Goal: Information Seeking & Learning: Learn about a topic

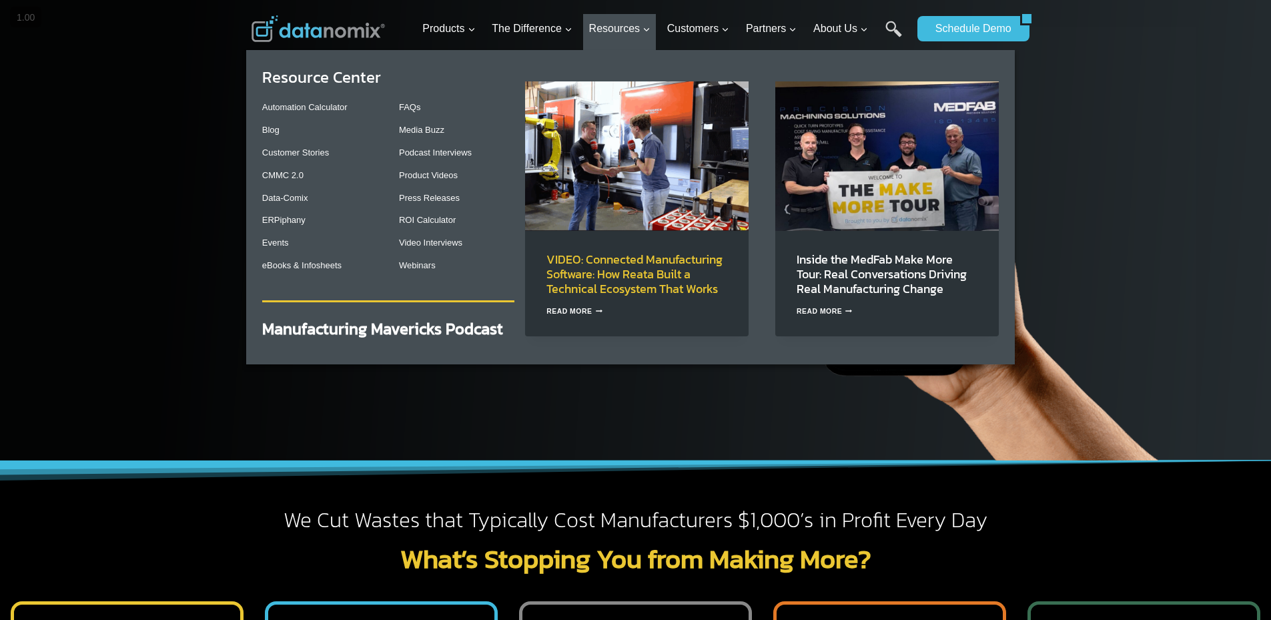
click at [618, 272] on link "VIDEO: Connected Manufacturing Software: How Reata Built a Technical Ecosystem …" at bounding box center [634, 273] width 176 height 47
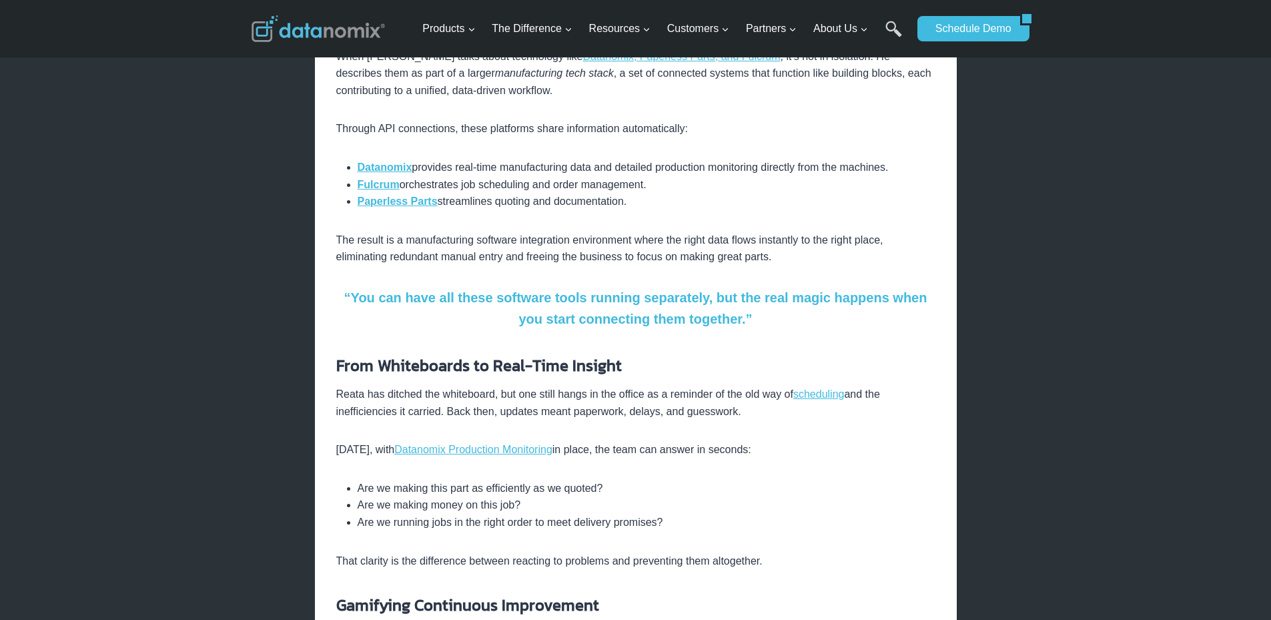
scroll to position [667, 0]
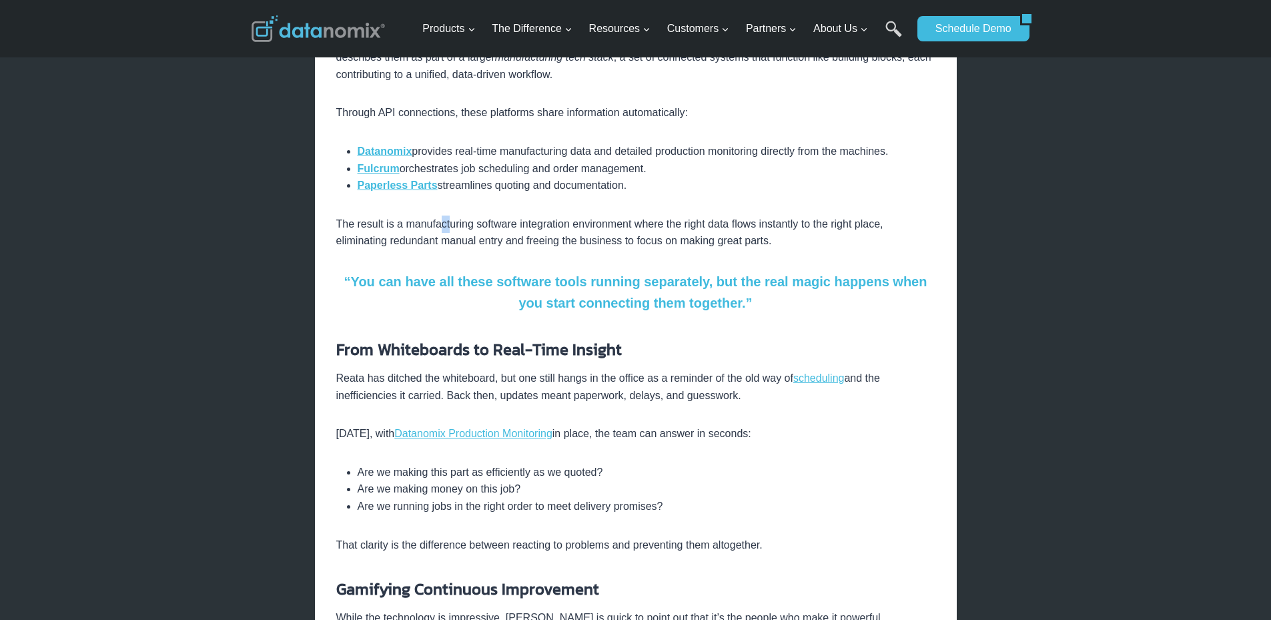
drag, startPoint x: 446, startPoint y: 206, endPoint x: 437, endPoint y: 207, distance: 8.8
click at [437, 215] on p "The result is a manufacturing software integration environment where the right …" at bounding box center [635, 232] width 599 height 34
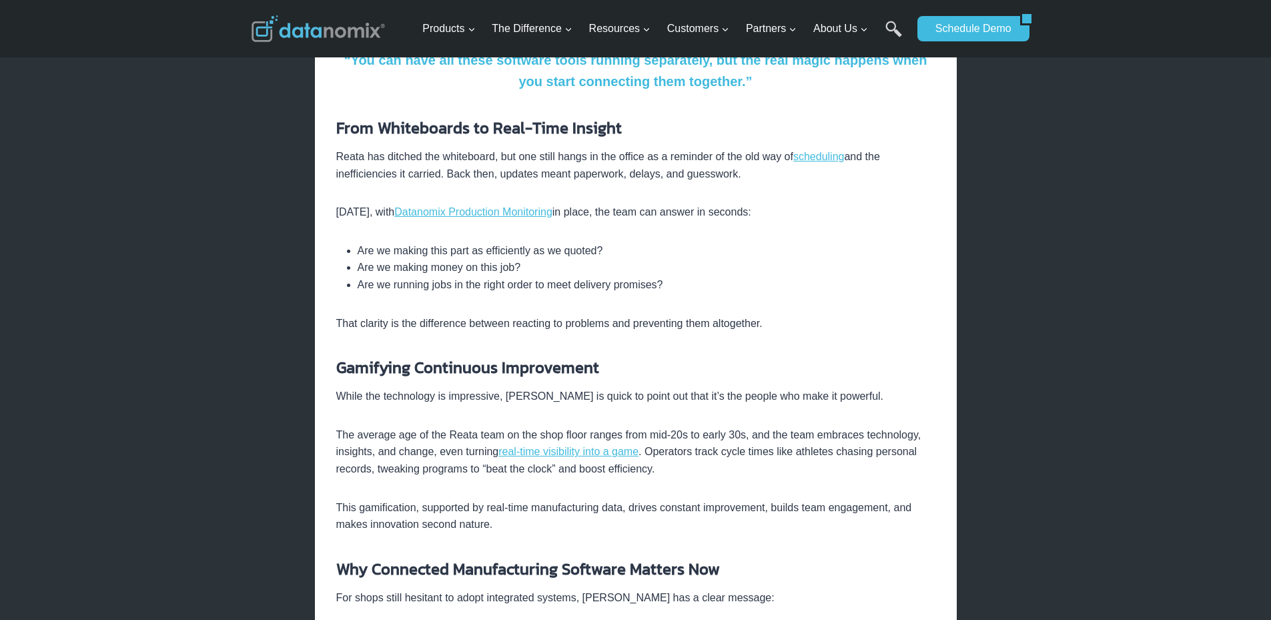
scroll to position [889, 0]
click at [420, 241] on li "Are we making this part as efficiently as we quoted?" at bounding box center [647, 249] width 578 height 17
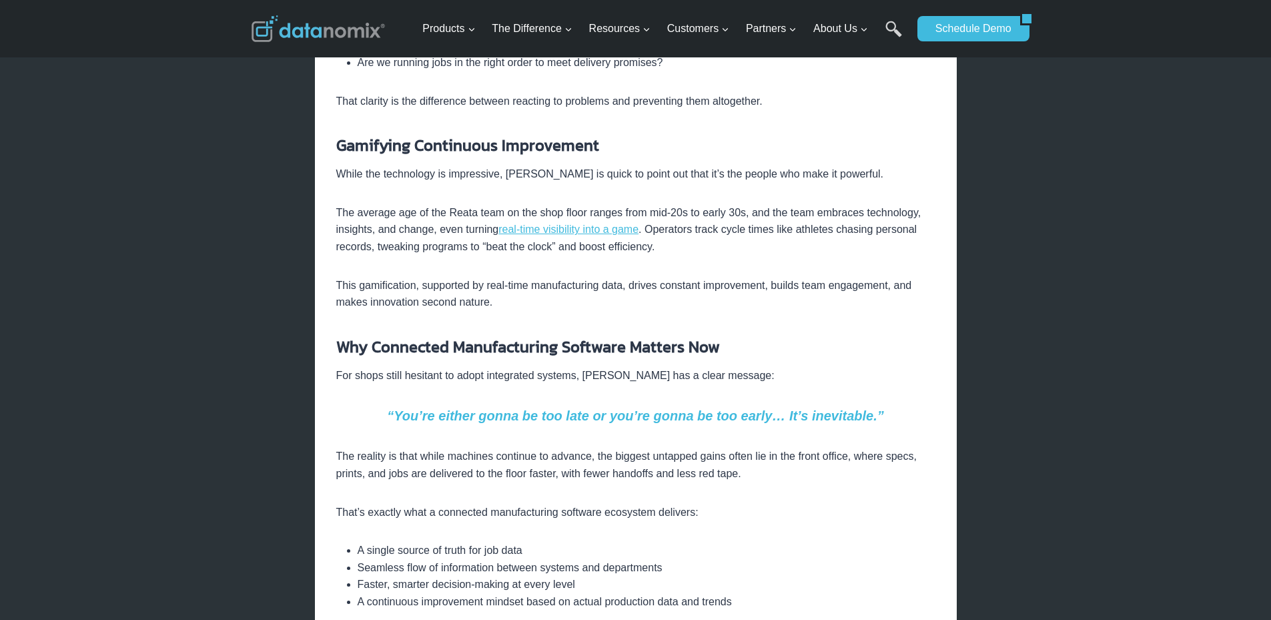
scroll to position [1112, 0]
click at [482, 164] on p "While the technology is impressive, Adam is quick to point out that it’s the pe…" at bounding box center [635, 172] width 599 height 17
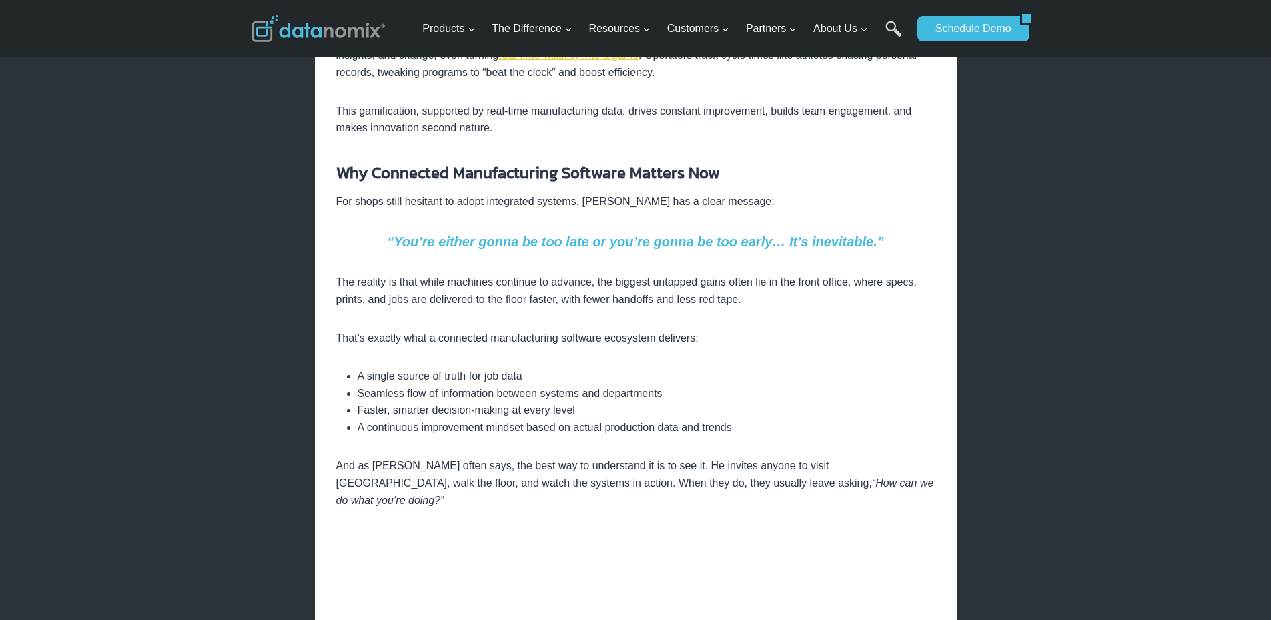
scroll to position [1334, 0]
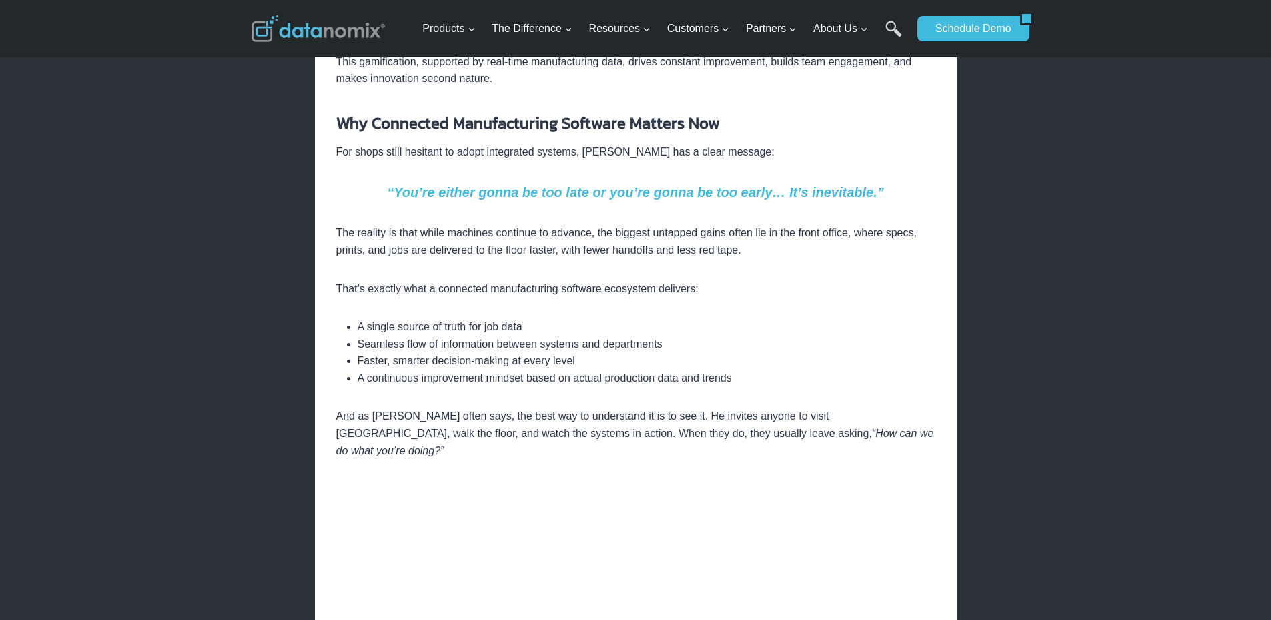
drag, startPoint x: 607, startPoint y: 197, endPoint x: 537, endPoint y: 171, distance: 74.9
click at [537, 185] on em "“You’re either gonna be too late or you’re gonna be too early… It’s inevitable.”" at bounding box center [635, 192] width 497 height 15
click at [530, 143] on p "For shops still hesitant to adopt integrated systems, Adam has a clear message:" at bounding box center [635, 151] width 599 height 17
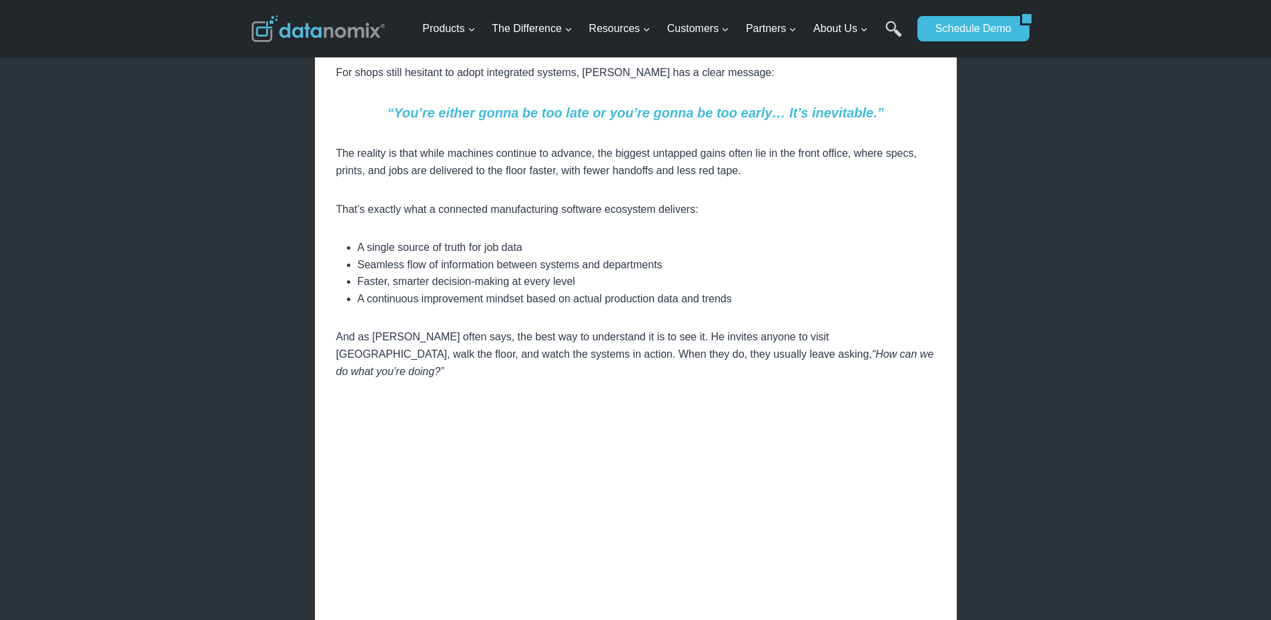
scroll to position [1445, 0]
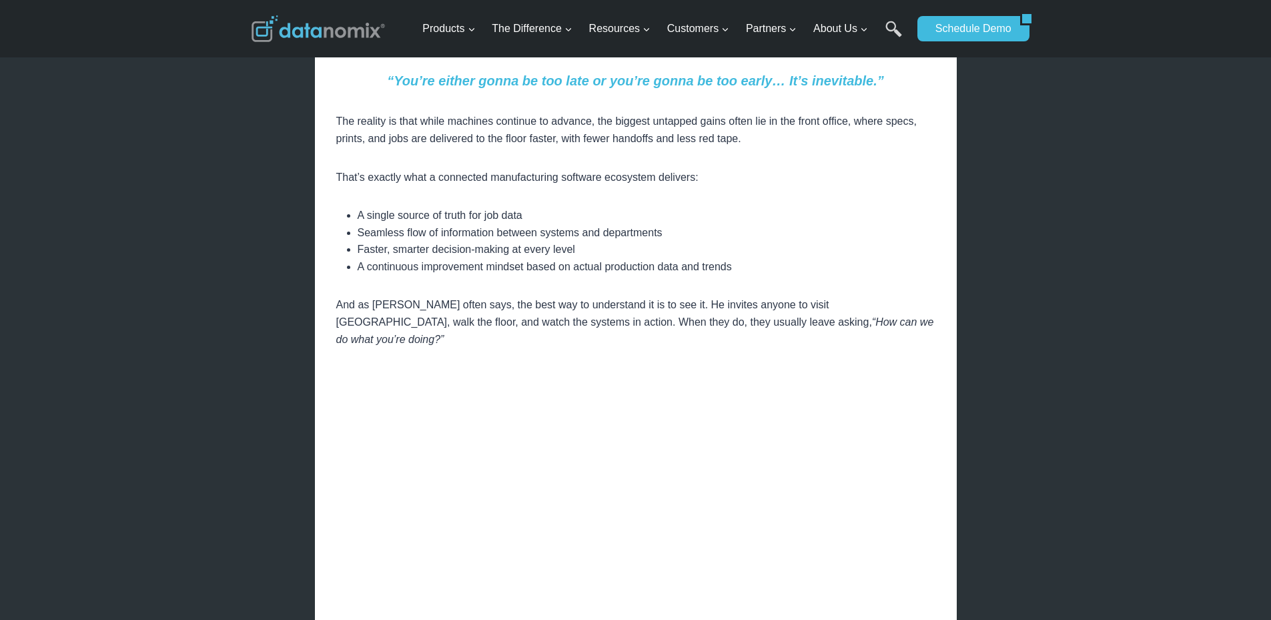
drag, startPoint x: 500, startPoint y: 107, endPoint x: 501, endPoint y: 97, distance: 9.4
click at [501, 113] on p "The reality is that while machines continue to advance, the biggest untapped ga…" at bounding box center [635, 130] width 599 height 34
click at [436, 207] on li "A single source of truth for job data" at bounding box center [647, 215] width 578 height 17
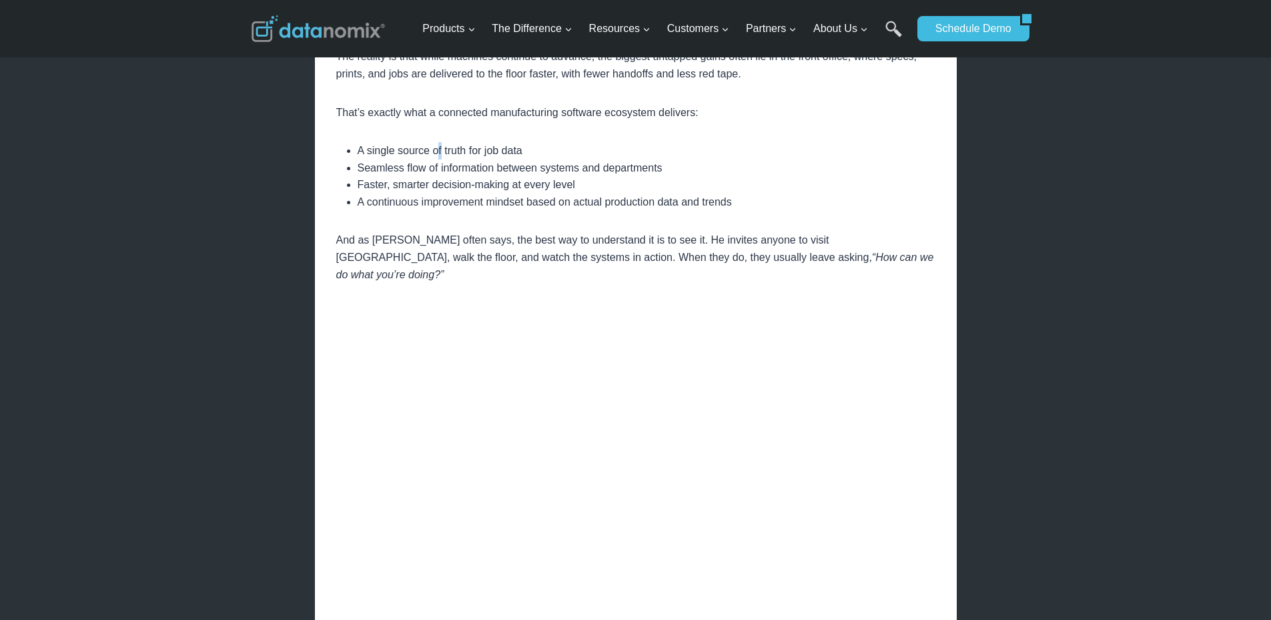
scroll to position [1556, 0]
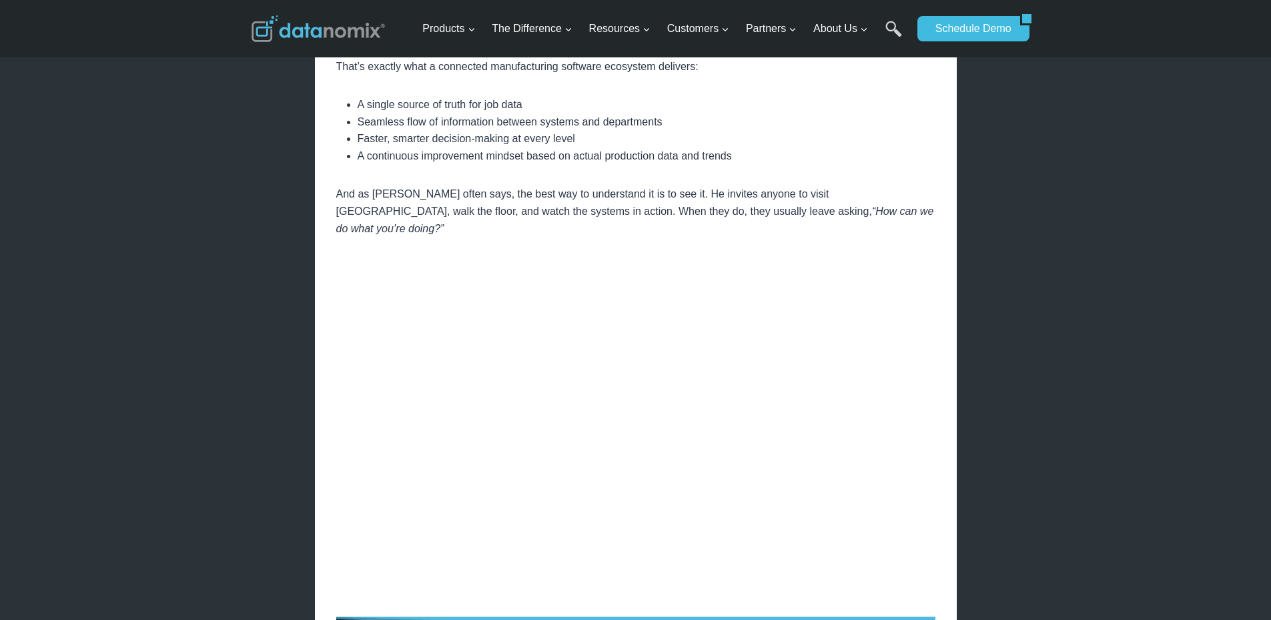
click at [1078, 470] on div "× Home / Datanomix Customer Stories / VIDEO: Connected Manufacturing Software: …" at bounding box center [635, 146] width 1271 height 3404
drag, startPoint x: 526, startPoint y: 180, endPoint x: 526, endPoint y: 167, distance: 12.7
click at [526, 167] on div "A 20-year-old manufacturing leader demonstrates how integrated platforms are re…" at bounding box center [635, 65] width 599 height 2388
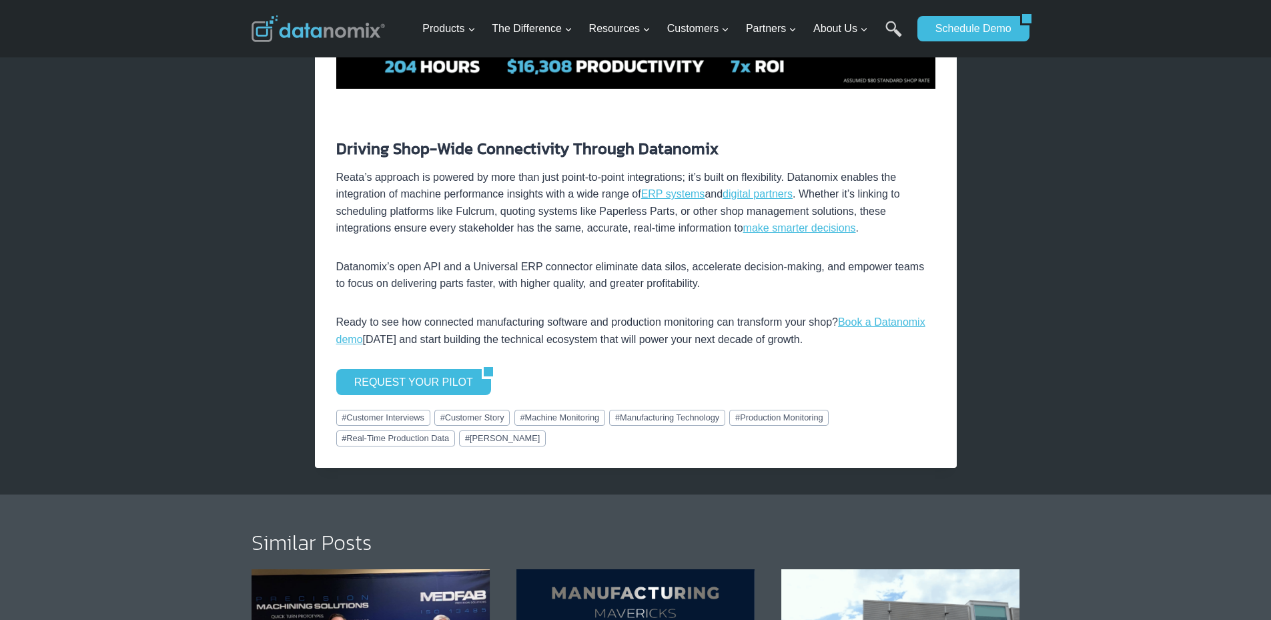
scroll to position [2446, 0]
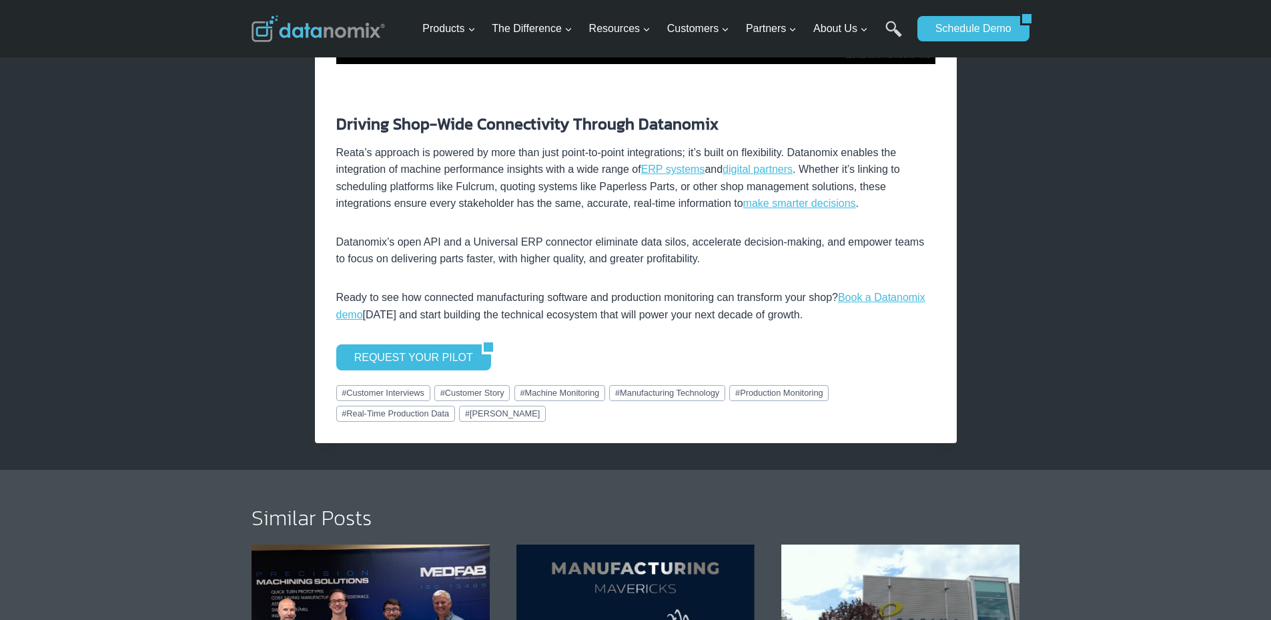
drag, startPoint x: 526, startPoint y: 117, endPoint x: 525, endPoint y: 125, distance: 8.1
click at [525, 144] on p "Reata’s approach is powered by more than just point-to-point integrations; it’s…" at bounding box center [635, 178] width 599 height 68
drag, startPoint x: 444, startPoint y: 207, endPoint x: 428, endPoint y: 207, distance: 16.0
click at [428, 233] on p "Datanomix’s open API and a Universal ERP connector eliminate data silos, accele…" at bounding box center [635, 250] width 599 height 34
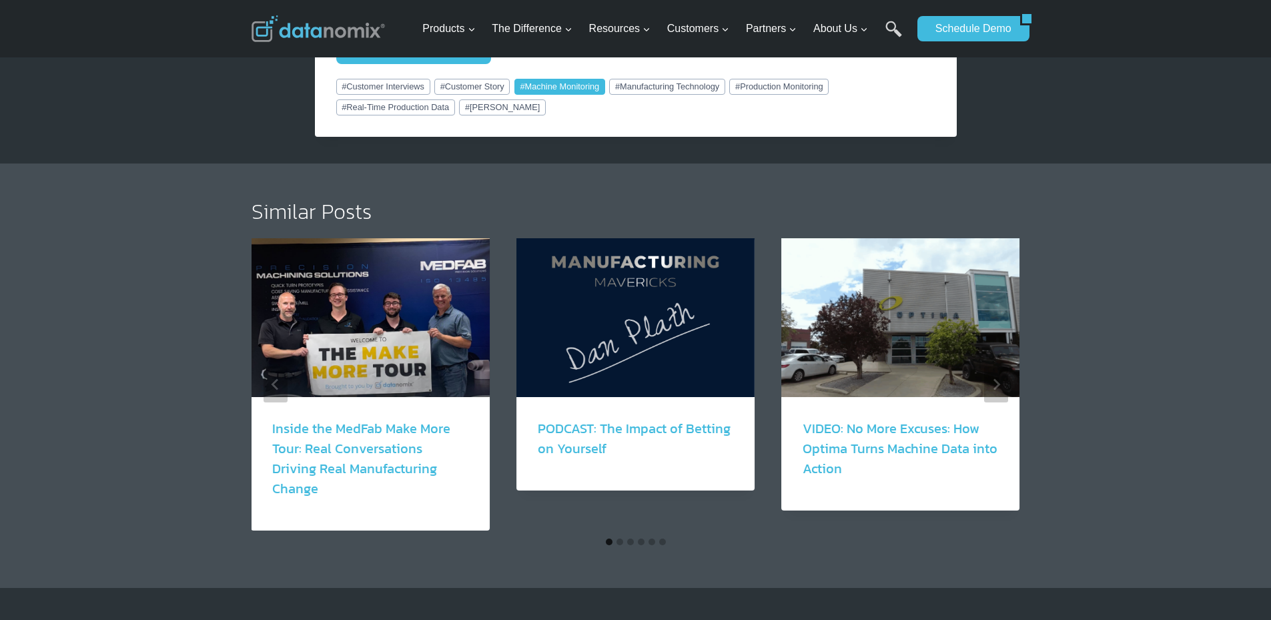
scroll to position [2779, 0]
